Goal: Task Accomplishment & Management: Complete application form

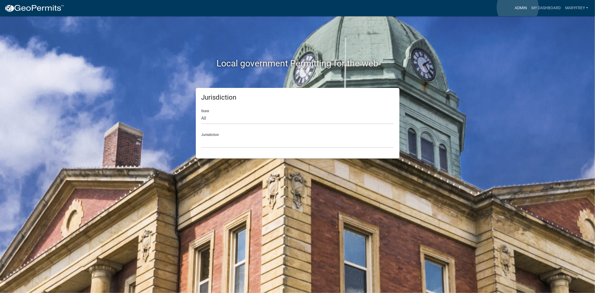
click at [518, 7] on link "Admin" at bounding box center [520, 8] width 17 height 11
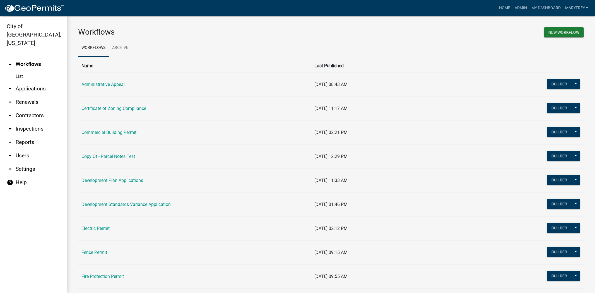
click at [37, 82] on link "arrow_drop_down Applications" at bounding box center [33, 88] width 67 height 13
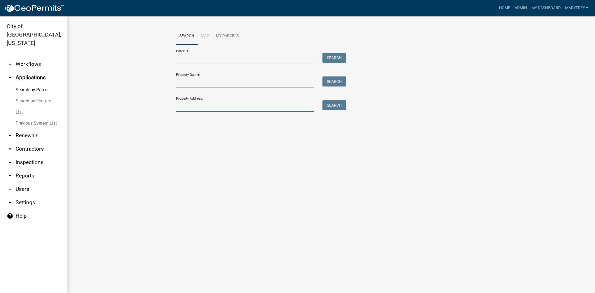
click at [207, 111] on input "Property Address:" at bounding box center [245, 105] width 138 height 11
type input "231 [PERSON_NAME]"
click at [331, 104] on button "Search" at bounding box center [334, 105] width 24 height 10
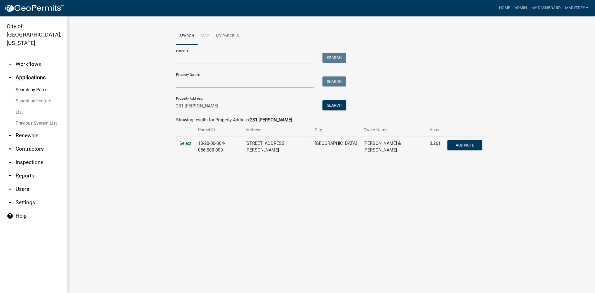
click at [186, 144] on span "Select" at bounding box center [186, 143] width 12 height 5
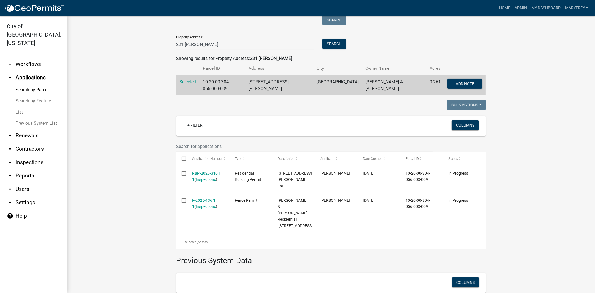
scroll to position [62, 0]
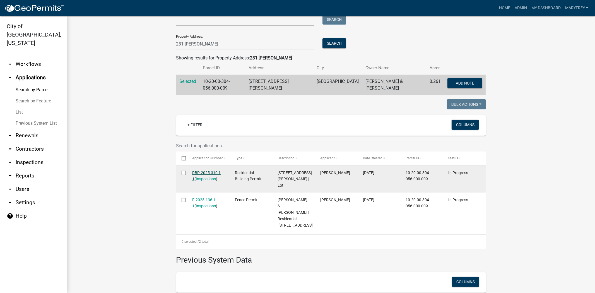
click at [202, 170] on link "RBP-2025-310 1 1" at bounding box center [206, 175] width 28 height 11
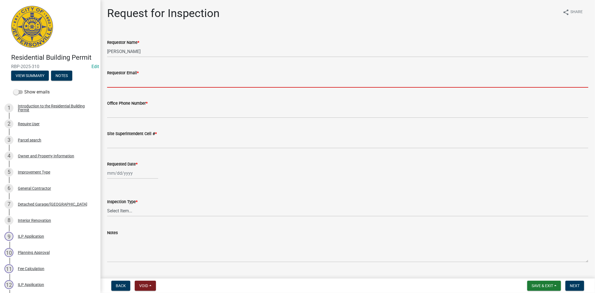
click at [139, 80] on input "Requestor Email *" at bounding box center [347, 81] width 481 height 11
type input "[EMAIL_ADDRESS][DOMAIN_NAME]"
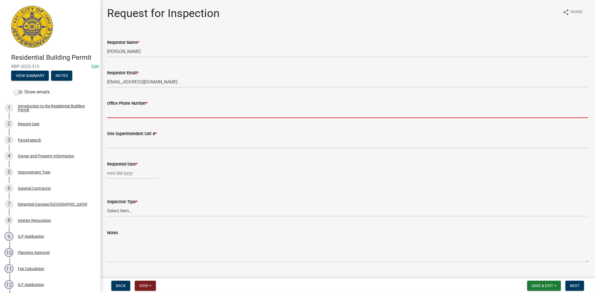
click at [121, 115] on input "Office Phone Number *" at bounding box center [347, 112] width 481 height 11
type input "812.285.6414"
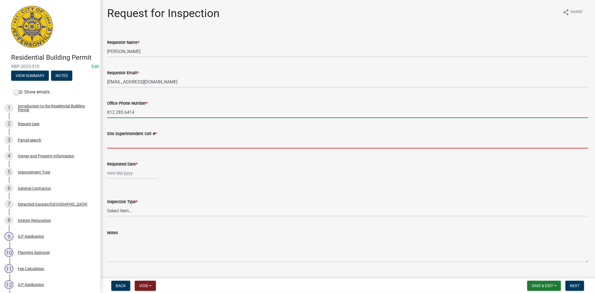
click at [115, 145] on input "Site Superintendent Cell # *" at bounding box center [347, 142] width 481 height 11
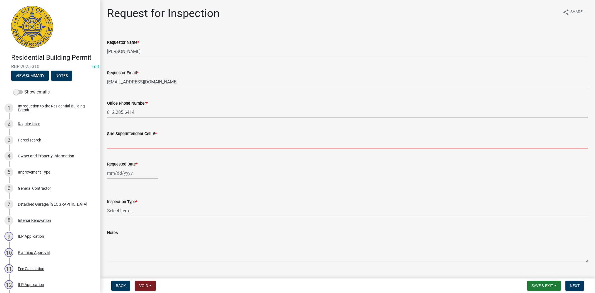
type input "812.285.6414"
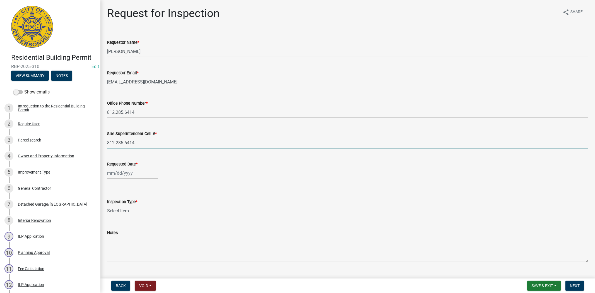
click at [138, 177] on div at bounding box center [132, 172] width 51 height 11
select select "9"
select select "2025"
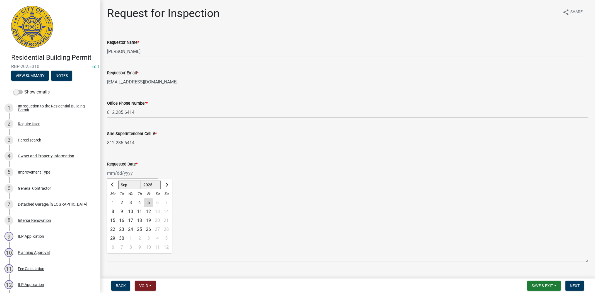
click at [184, 163] on div "Requested Date *" at bounding box center [347, 164] width 481 height 7
click at [143, 174] on div at bounding box center [132, 172] width 51 height 11
select select "9"
select select "2025"
click at [136, 172] on input "Requested Date *" at bounding box center [132, 172] width 51 height 11
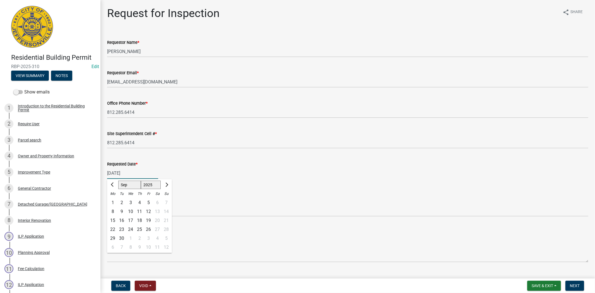
type input "[DATE]"
click at [224, 192] on form "Inspection Type * Select Item... Footer Foundation Framing Final" at bounding box center [347, 204] width 481 height 25
click at [139, 205] on select "Select Item... Footer Foundation Framing Final" at bounding box center [347, 210] width 481 height 11
click at [107, 205] on select "Select Item... Footer Foundation Framing Final" at bounding box center [347, 210] width 481 height 11
select select "5905b6c6-73a3-4561-9a25-e231032c58c8"
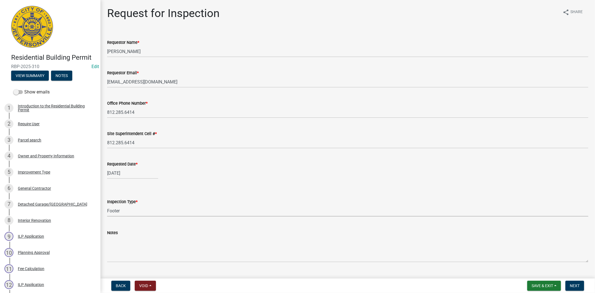
scroll to position [12, 0]
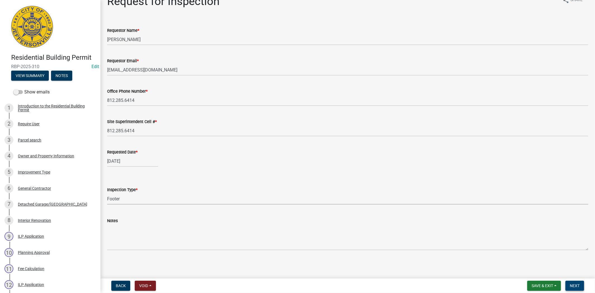
click at [578, 284] on span "Next" at bounding box center [575, 285] width 10 height 4
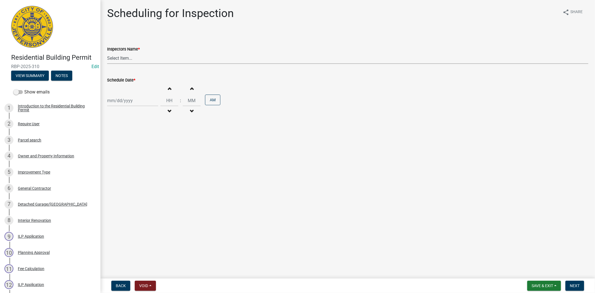
click at [148, 54] on select "Select Item... [PERSON_NAME] ([PERSON_NAME]) [PERSON_NAME] ([PERSON_NAME]) mkru…" at bounding box center [347, 57] width 481 height 11
select select "fdb3bcc6-ce93-4663-8a18-5c08884dd177"
click at [107, 52] on select "Select Item... [PERSON_NAME] ([PERSON_NAME]) [PERSON_NAME] ([PERSON_NAME]) mkru…" at bounding box center [347, 57] width 481 height 11
click at [141, 102] on div at bounding box center [132, 100] width 51 height 11
select select "9"
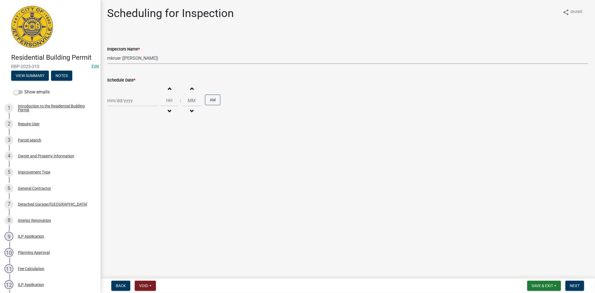
select select "2025"
click at [112, 138] on div "8" at bounding box center [112, 139] width 9 height 9
type input "[DATE]"
click at [576, 287] on span "Next" at bounding box center [575, 285] width 10 height 4
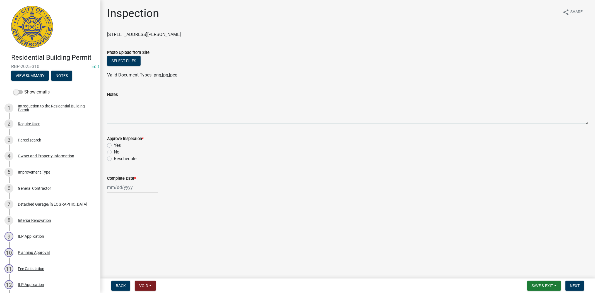
click at [116, 107] on textarea "Notes" at bounding box center [347, 111] width 481 height 26
click at [137, 106] on textarea "per [PERSON_NAME] send pictures [DATE] [PERSON_NAME] 812-6205117" at bounding box center [347, 111] width 481 height 26
type textarea "per [PERSON_NAME] send pictures [DATE] [PERSON_NAME] [PHONE_NUMBER]"
click at [571, 283] on span "Next" at bounding box center [575, 285] width 10 height 4
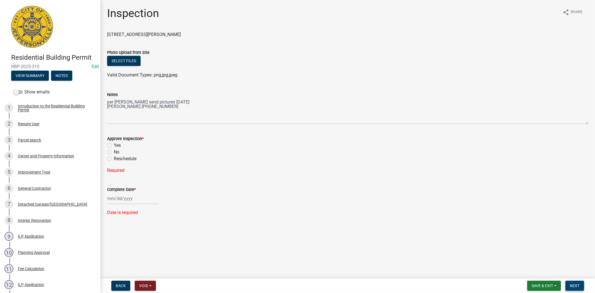
click at [574, 285] on span "Next" at bounding box center [575, 285] width 10 height 4
click at [552, 287] on span "Save & Exit" at bounding box center [542, 285] width 21 height 4
click at [545, 273] on button "Save & Exit" at bounding box center [538, 270] width 45 height 13
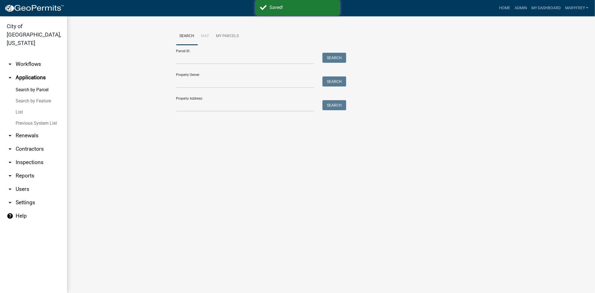
drag, startPoint x: 186, startPoint y: 99, endPoint x: 188, endPoint y: 102, distance: 4.0
click at [187, 100] on div "Property Address: Search" at bounding box center [259, 101] width 167 height 19
click at [188, 107] on input "Property Address:" at bounding box center [245, 105] width 138 height 11
type input "231 [PERSON_NAME]"
click at [340, 104] on button "Search" at bounding box center [334, 105] width 24 height 10
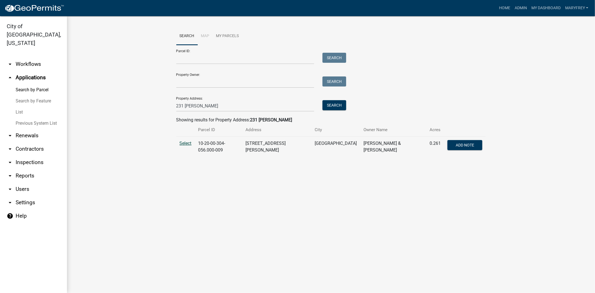
click at [188, 145] on span "Select" at bounding box center [186, 143] width 12 height 5
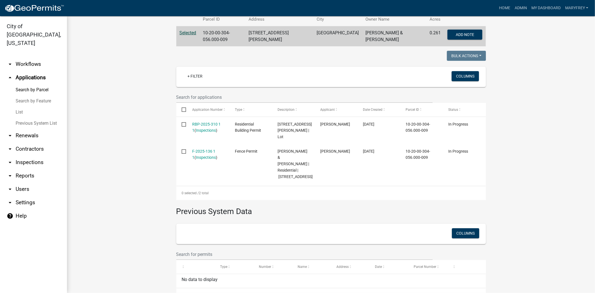
scroll to position [113, 0]
